Goal: Task Accomplishment & Management: Manage account settings

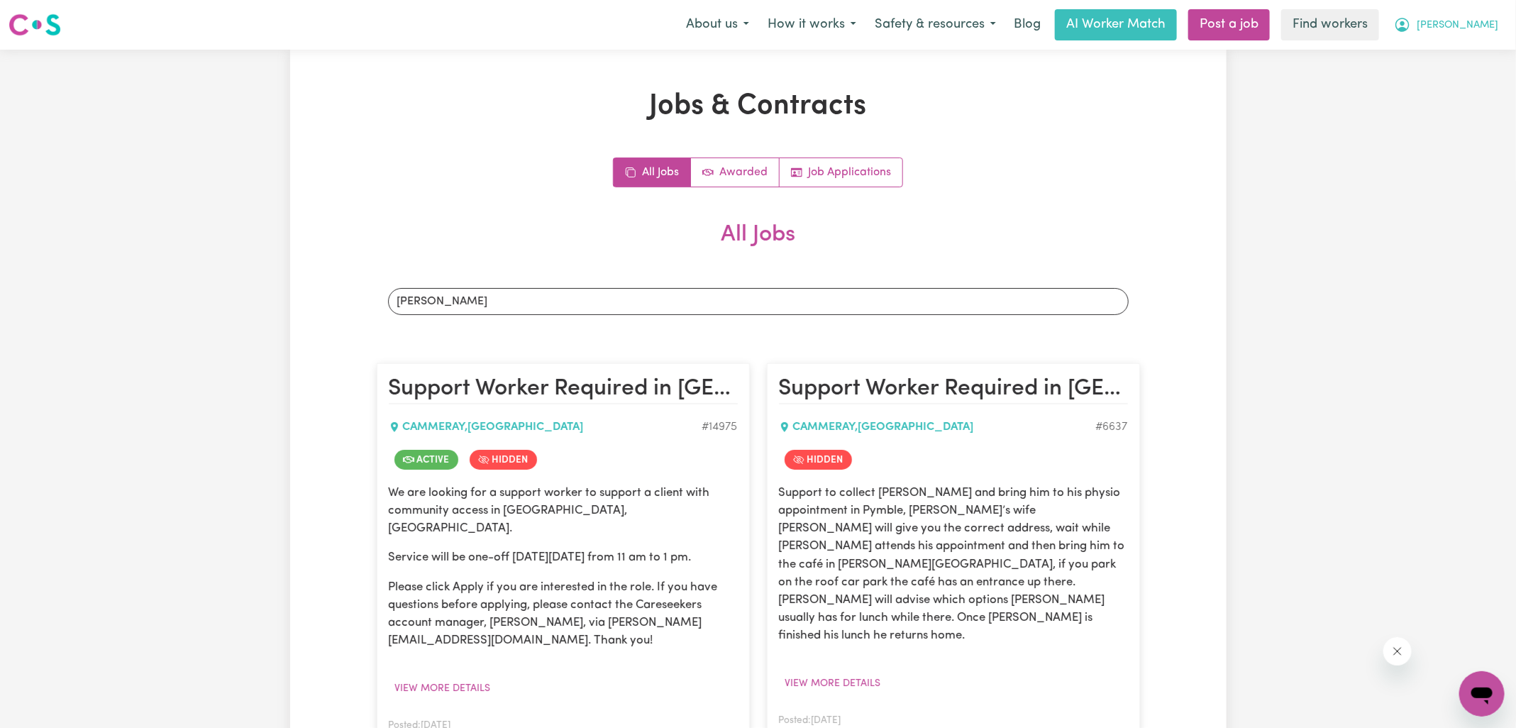
click at [1411, 27] on icon "My Account" at bounding box center [1402, 24] width 17 height 17
click at [1453, 84] on link "Logout" at bounding box center [1451, 81] width 112 height 27
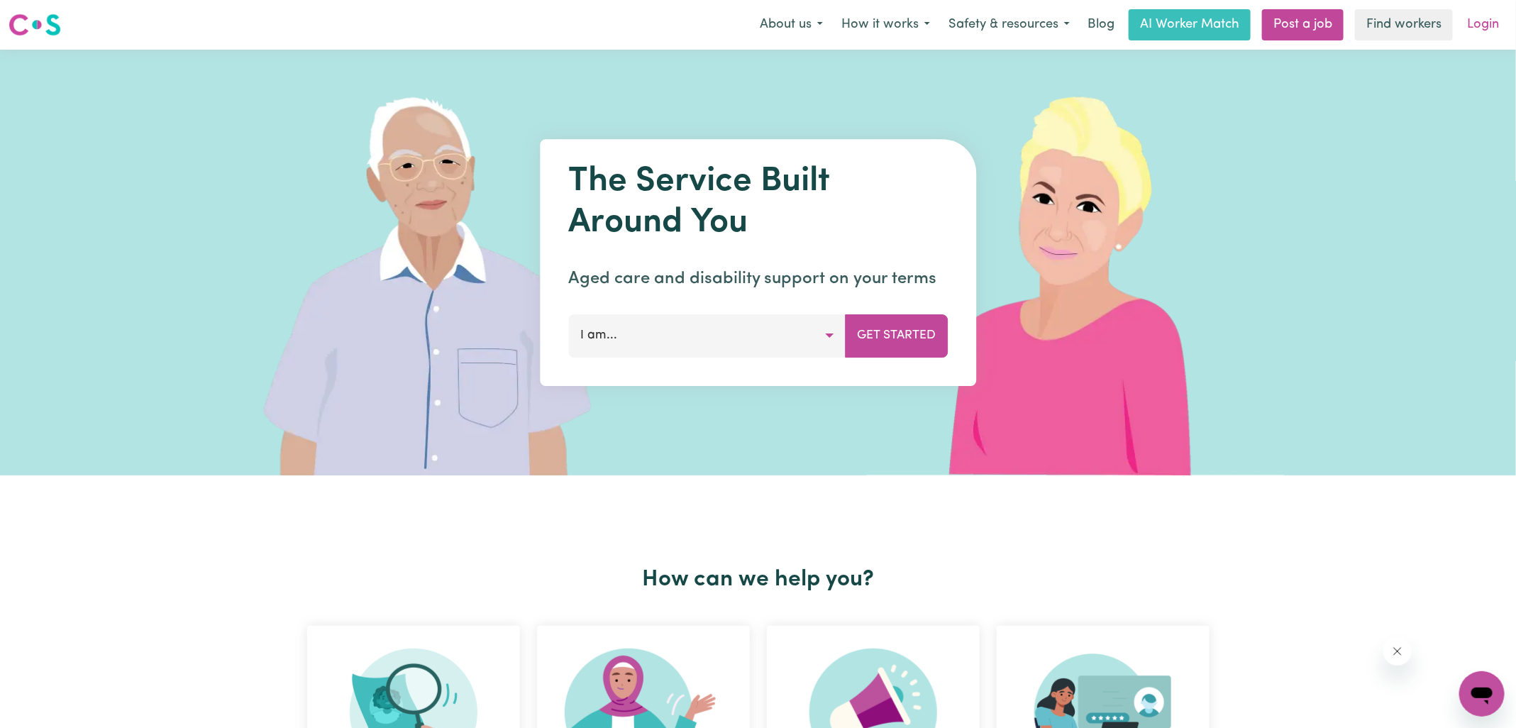
click at [1488, 32] on link "Login" at bounding box center [1483, 24] width 49 height 31
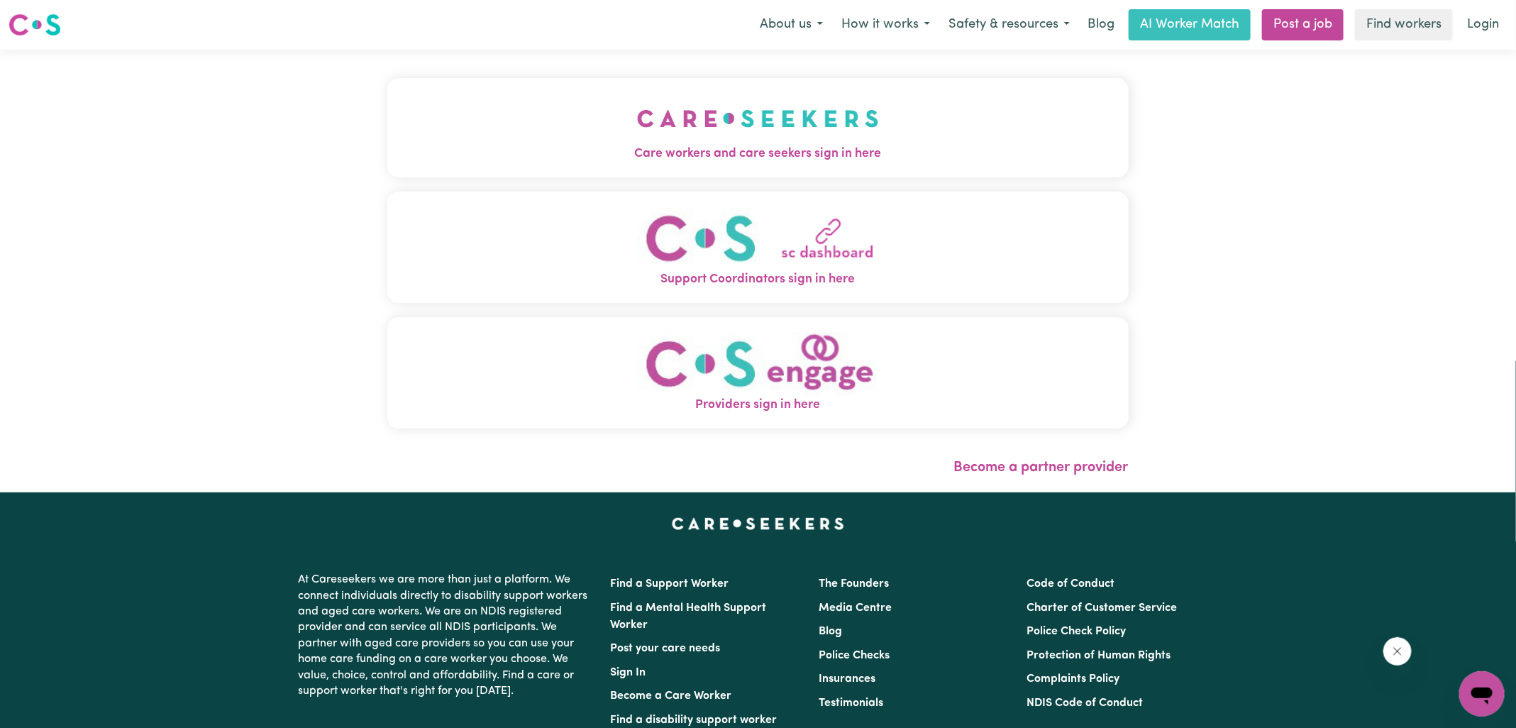
click at [798, 138] on img "Care workers and care seekers sign in here" at bounding box center [758, 118] width 242 height 53
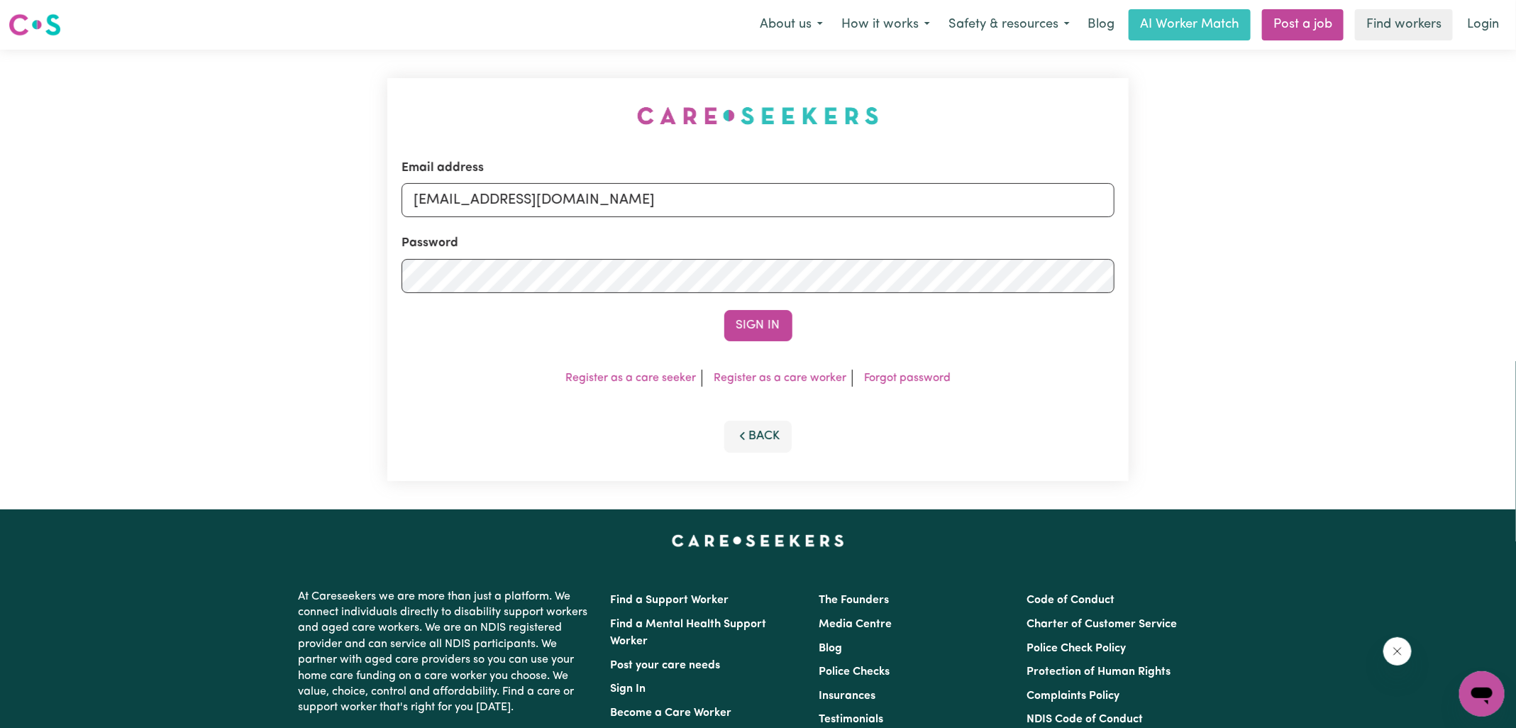
click at [480, 73] on div "Email address [EMAIL_ADDRESS][DOMAIN_NAME] Password Sign In Register as a care …" at bounding box center [758, 280] width 759 height 460
drag, startPoint x: 487, startPoint y: 199, endPoint x: 1532, endPoint y: 247, distance: 1045.6
click at [1516, 248] on html "Menu About us How it works Safety & resources Blog AI Worker Match Post a job F…" at bounding box center [758, 537] width 1516 height 1074
type input "SUPERUSER~[EMAIL_ADDRESS][DOMAIN_NAME]"
click at [724, 310] on button "Sign In" at bounding box center [758, 325] width 68 height 31
